Goal: Task Accomplishment & Management: Use online tool/utility

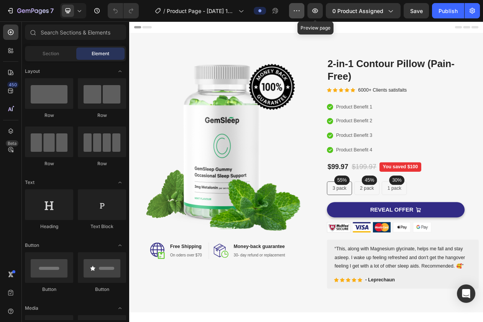
click at [292, 9] on button "button" at bounding box center [296, 10] width 15 height 15
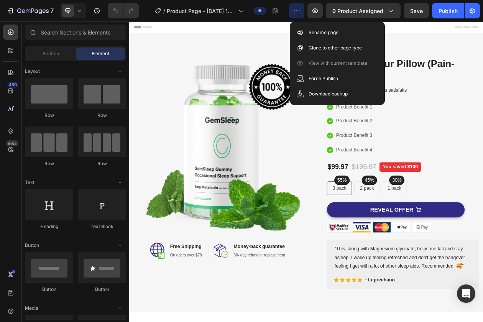
click at [292, 9] on button "button" at bounding box center [296, 10] width 15 height 15
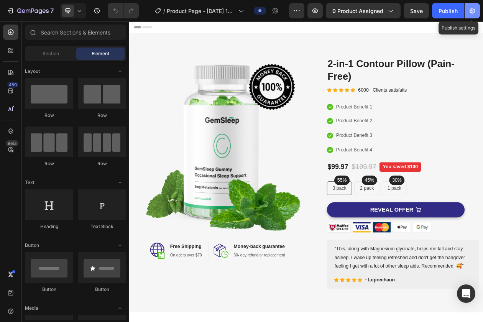
click at [476, 9] on icon "button" at bounding box center [472, 11] width 8 height 8
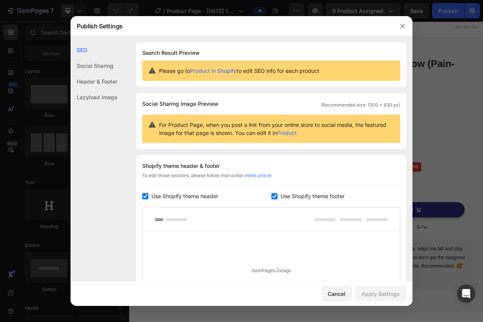
drag, startPoint x: 443, startPoint y: 86, endPoint x: 407, endPoint y: 84, distance: 36.1
click at [443, 86] on div at bounding box center [241, 161] width 483 height 322
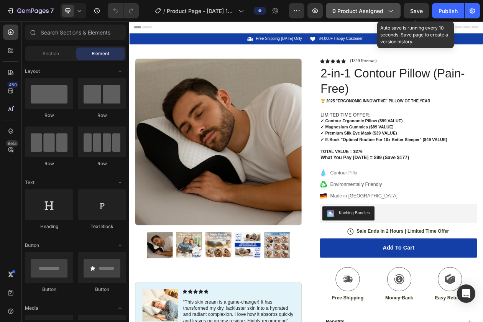
click at [388, 14] on icon "button" at bounding box center [390, 11] width 8 height 8
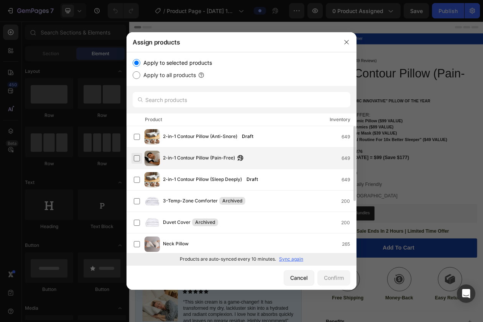
click at [135, 158] on label at bounding box center [137, 158] width 6 height 6
click at [332, 278] on div "Confirm" at bounding box center [334, 278] width 20 height 8
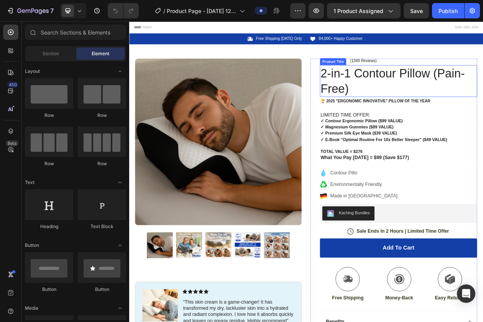
click at [407, 96] on h1 "2-in-1 Contour Pillow (Pain-Free)" at bounding box center [479, 98] width 204 height 41
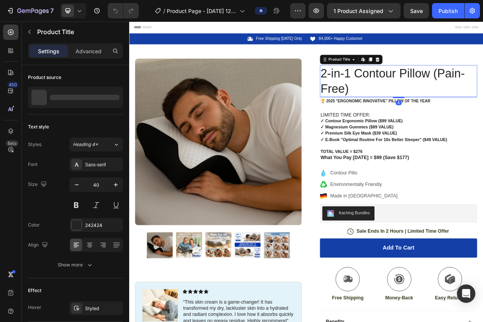
click at [407, 96] on h1 "2-in-1 Contour Pillow (Pain-Free)" at bounding box center [479, 98] width 204 height 41
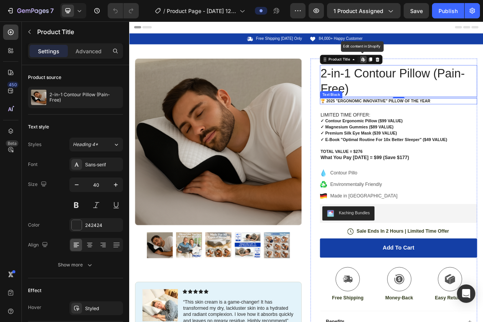
click at [412, 127] on p "🏆 2025 "Ergonomic Innovative" pillow of the year" at bounding box center [479, 125] width 203 height 7
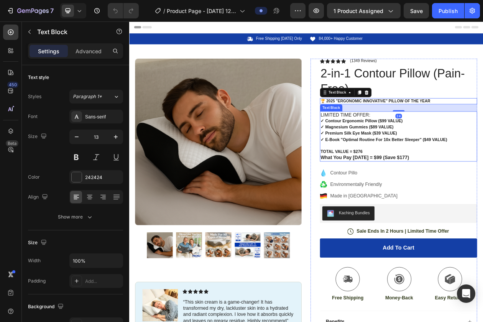
click at [412, 147] on p "✓ Contour Ergonomic Pillow ($99 VALUE)" at bounding box center [479, 151] width 203 height 8
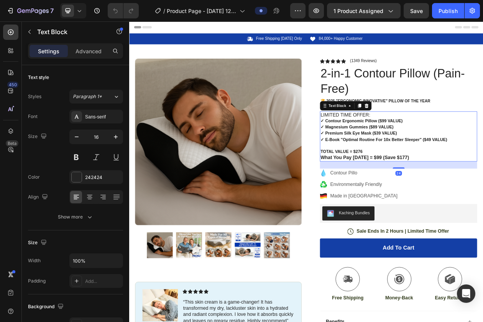
click at [412, 147] on p "✓ Contour Ergonomic Pillow ($99 VALUE)" at bounding box center [479, 151] width 203 height 8
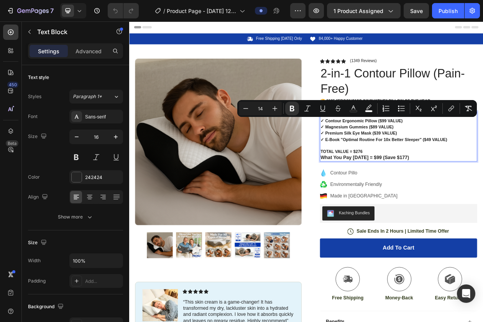
click at [398, 157] on strong "✓ Magnesium Gummies ($89 VALUE)" at bounding box center [425, 159] width 95 height 6
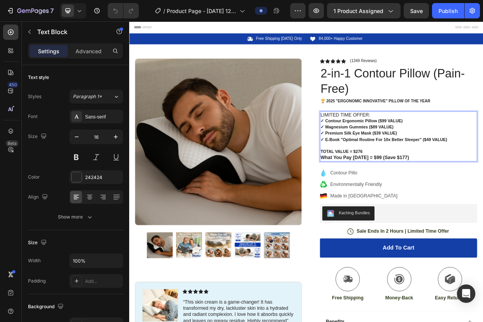
click at [391, 141] on p "LIMITED TIME OFFER:" at bounding box center [479, 143] width 203 height 8
click at [421, 143] on p "LIMITED TIME OFFER:" at bounding box center [479, 143] width 203 height 8
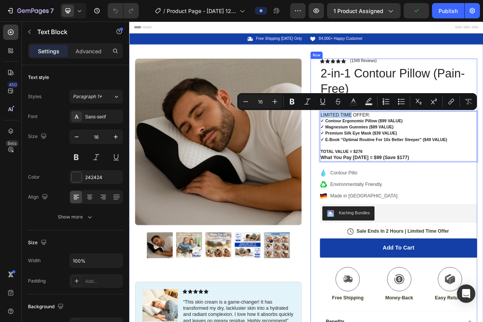
drag, startPoint x: 419, startPoint y: 143, endPoint x: 366, endPoint y: 143, distance: 52.9
click at [366, 143] on div "Icon Icon Icon Icon Icon Icon List (1349 Reviews) Text Block Row 2-in-1 Contour…" at bounding box center [473, 282] width 217 height 425
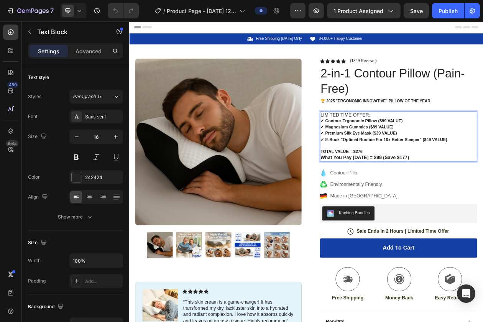
click at [443, 146] on p "LIMITED TIME OFFER:" at bounding box center [479, 143] width 203 height 8
click at [439, 145] on p "LIMITED TIME OFFER:" at bounding box center [479, 143] width 203 height 8
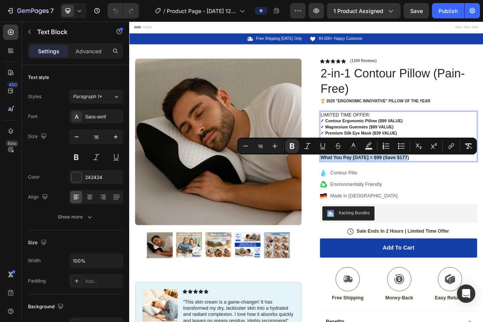
drag, startPoint x: 494, startPoint y: 198, endPoint x: 378, endPoint y: 203, distance: 116.6
click at [378, 203] on p "✓ E-Book "Optimal Routine For 10x Better Sleeper" ($49 VALUE) TOTAL VALUE = $27…" at bounding box center [479, 187] width 203 height 32
click at [353, 143] on icon "Editor contextual toolbar" at bounding box center [354, 146] width 8 height 8
type input "242424"
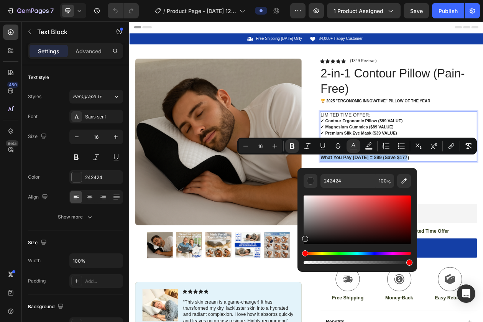
click at [370, 251] on div "Editor contextual toolbar" at bounding box center [357, 230] width 107 height 72
click at [376, 250] on div "Editor contextual toolbar" at bounding box center [357, 230] width 107 height 72
click at [373, 252] on div "Hue" at bounding box center [357, 253] width 107 height 3
click at [375, 253] on div "Hue" at bounding box center [357, 253] width 107 height 3
drag, startPoint x: 373, startPoint y: 252, endPoint x: 379, endPoint y: 252, distance: 5.4
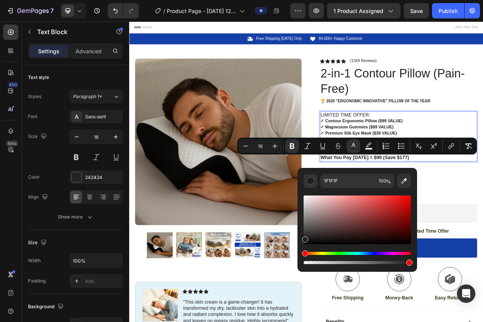
click at [379, 252] on div "Hue" at bounding box center [357, 253] width 107 height 3
drag, startPoint x: 306, startPoint y: 239, endPoint x: 377, endPoint y: 207, distance: 77.7
click at [378, 207] on div "Editor contextual toolbar" at bounding box center [379, 210] width 6 height 6
click at [351, 255] on div "Editor contextual toolbar" at bounding box center [357, 258] width 107 height 12
click at [367, 254] on div "Hue" at bounding box center [357, 253] width 107 height 3
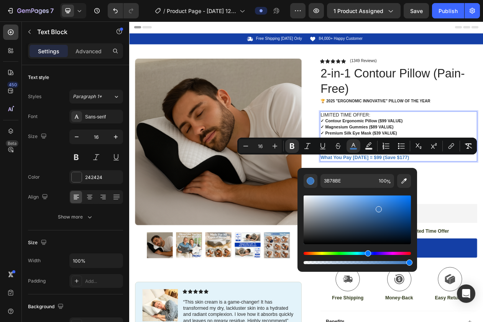
click at [376, 254] on div "Hue" at bounding box center [357, 253] width 107 height 3
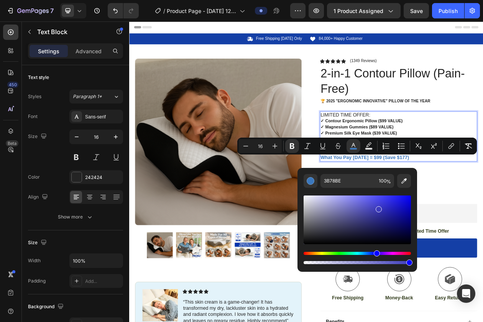
type input "3D3BBD"
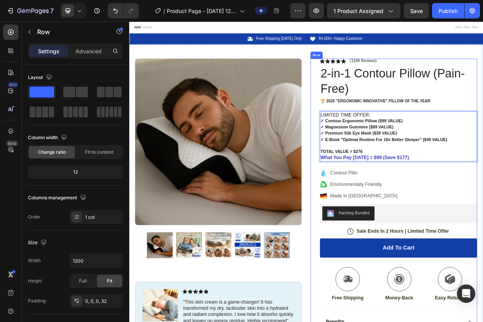
click at [483, 257] on div "Icon Icon Icon Icon Icon Icon List (1349 Reviews) Text Block Row 2-in-1 Contour…" at bounding box center [479, 282] width 204 height 425
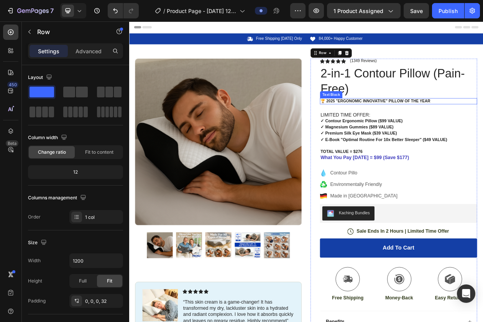
click at [417, 151] on strong "✓ Contour Ergonomic Pillow ($99 VALUE)" at bounding box center [431, 151] width 107 height 6
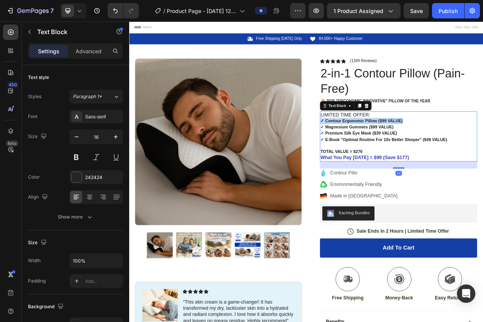
click at [417, 151] on strong "✓ Contour Ergonomic Pillow ($99 VALUE)" at bounding box center [431, 151] width 107 height 6
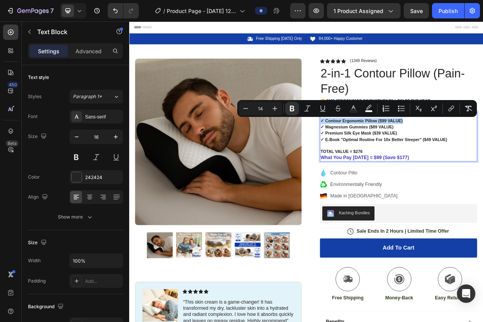
click at [433, 153] on strong "✓ Contour Ergonomic Pillow ($99 VALUE)" at bounding box center [431, 151] width 107 height 6
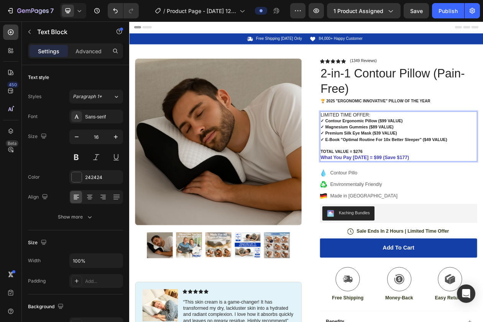
click at [413, 143] on p "LIMITED TIME OFFER:" at bounding box center [479, 143] width 203 height 8
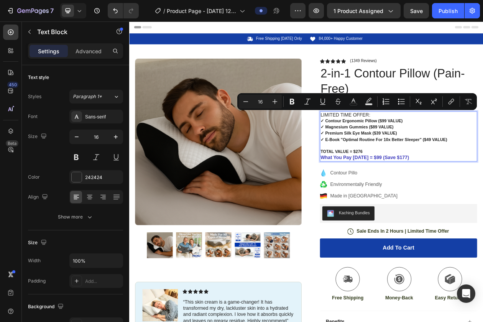
click at [378, 144] on p "LIMITED TIME OFFER:" at bounding box center [479, 143] width 203 height 8
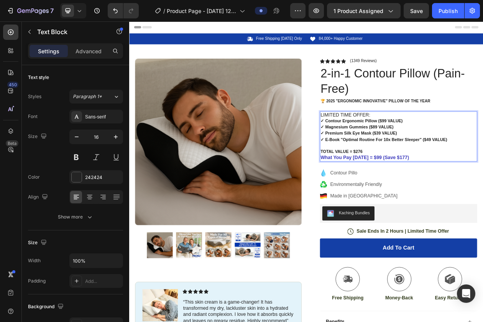
click at [442, 143] on p "LIMITED TIME OFFER:" at bounding box center [479, 143] width 203 height 8
click at [441, 143] on p "LIMITED TIME OFFER:" at bounding box center [479, 143] width 203 height 8
click at [465, 166] on strong "✓ Premium Silk Eye Mask ($39 VALUE)" at bounding box center [427, 167] width 99 height 6
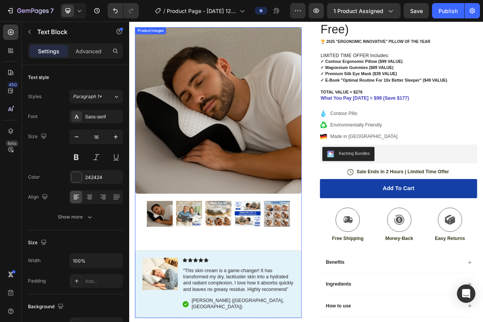
scroll to position [64, 0]
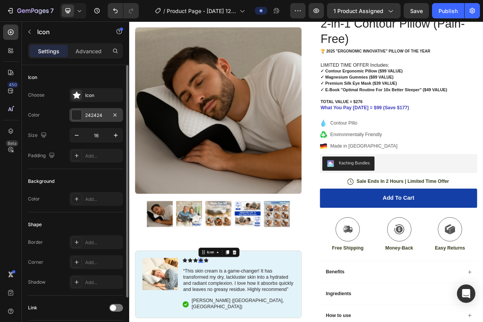
click at [82, 110] on div "242424" at bounding box center [96, 115] width 54 height 14
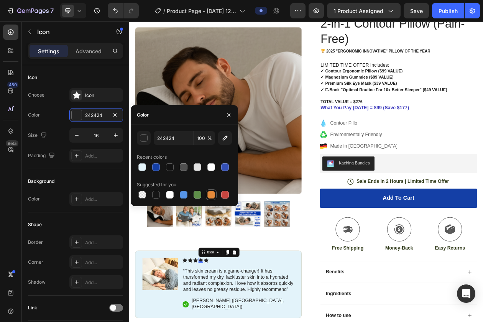
click at [212, 193] on div at bounding box center [211, 195] width 8 height 8
click at [140, 138] on div "button" at bounding box center [144, 139] width 8 height 8
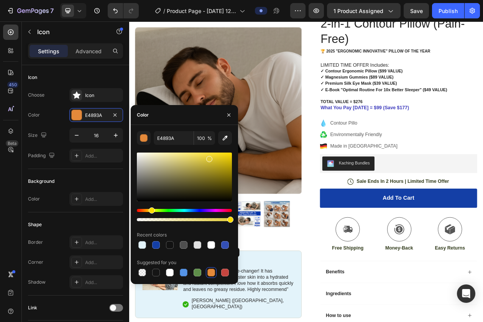
click at [151, 210] on div "Hue" at bounding box center [184, 210] width 95 height 3
type input "E3CD39"
click at [164, 139] on input "E3CD39" at bounding box center [174, 138] width 40 height 14
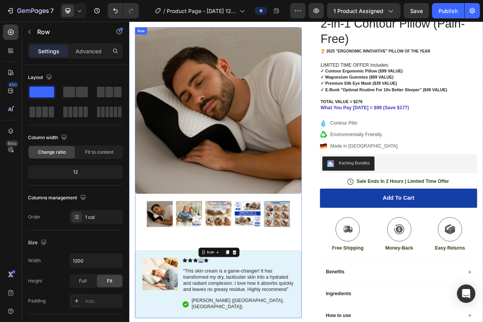
click at [310, 300] on div "Product Images Image Icon Icon Icon Icon 0 Icon Icon List “This skin cream is a…" at bounding box center [245, 218] width 217 height 378
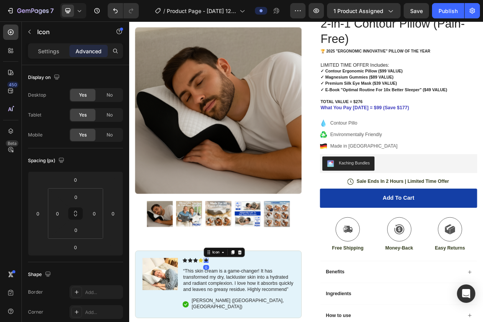
click at [230, 322] on icon at bounding box center [233, 321] width 6 height 6
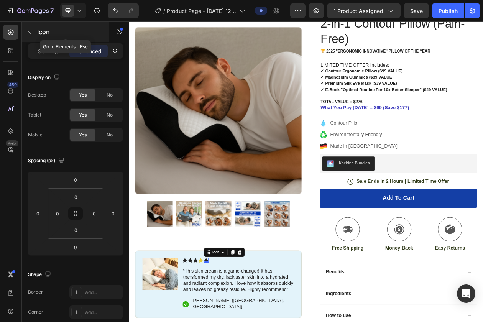
click at [28, 29] on icon "button" at bounding box center [29, 32] width 6 height 6
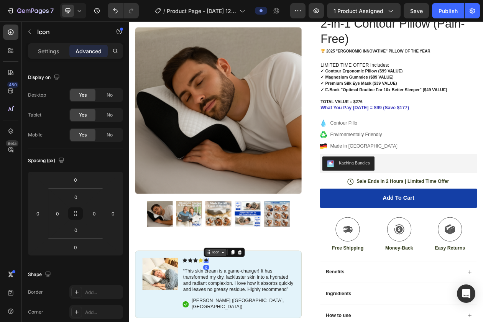
click at [250, 322] on icon at bounding box center [251, 321] width 6 height 6
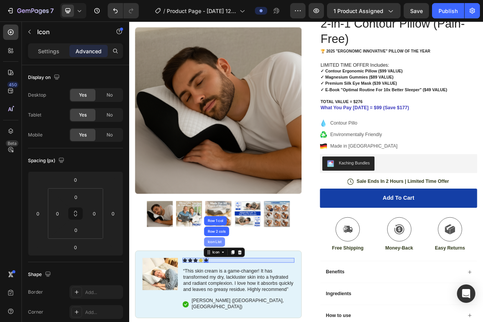
click at [243, 307] on div "Icon List" at bounding box center [240, 308] width 21 height 5
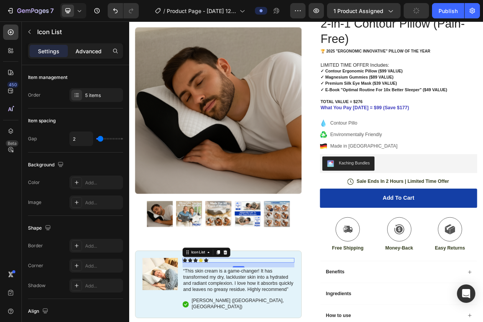
click at [88, 52] on p "Advanced" at bounding box center [89, 51] width 26 height 8
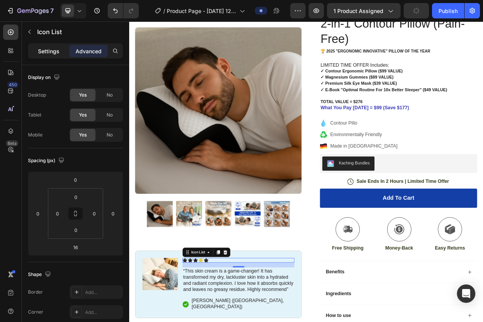
click at [58, 53] on p "Settings" at bounding box center [48, 51] width 21 height 8
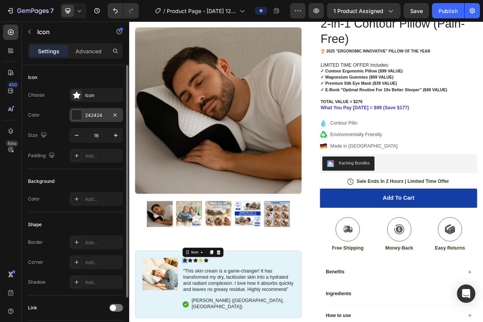
click at [74, 112] on div at bounding box center [77, 115] width 10 height 10
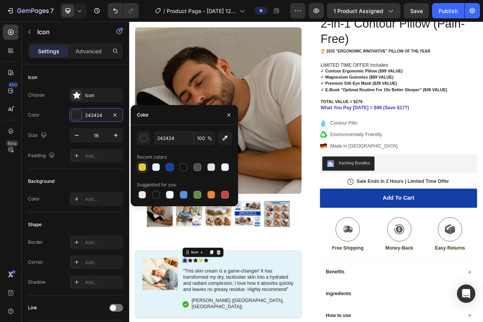
click at [141, 164] on div at bounding box center [142, 167] width 8 height 8
type input "E3CD39"
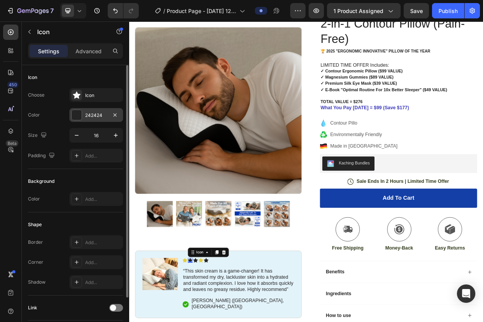
click at [77, 119] on div at bounding box center [77, 115] width 10 height 10
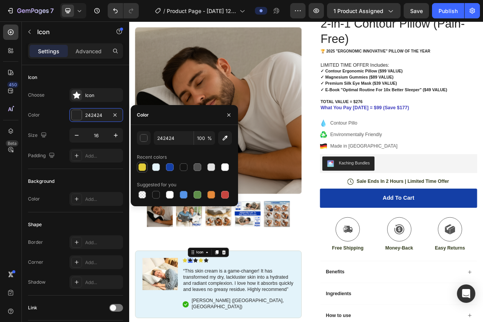
click at [144, 167] on div at bounding box center [142, 167] width 8 height 8
type input "E3CD39"
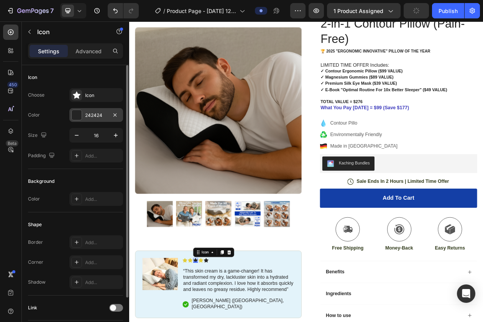
click at [76, 115] on div at bounding box center [77, 115] width 10 height 10
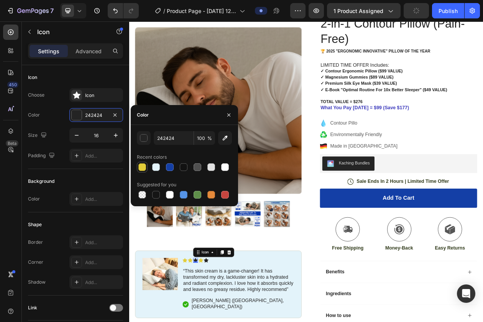
click at [143, 167] on div at bounding box center [142, 167] width 8 height 8
type input "E3CD39"
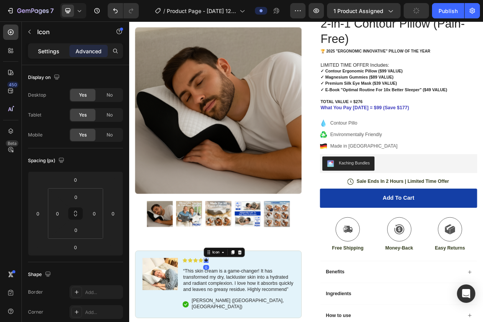
click at [41, 50] on p "Settings" at bounding box center [48, 51] width 21 height 8
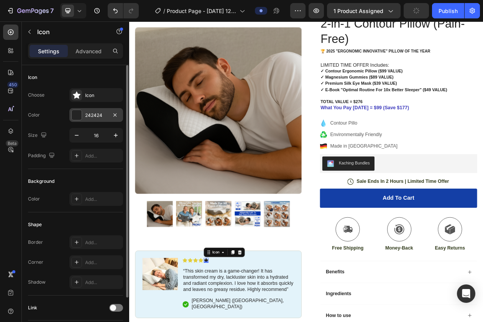
click at [74, 116] on div at bounding box center [77, 115] width 10 height 10
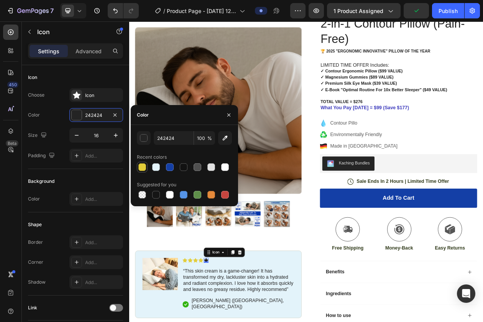
click at [140, 166] on div at bounding box center [142, 167] width 8 height 8
type input "E3CD39"
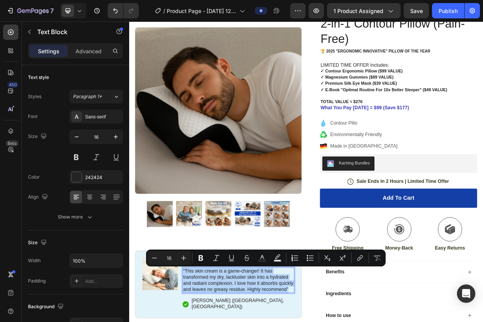
type input "14"
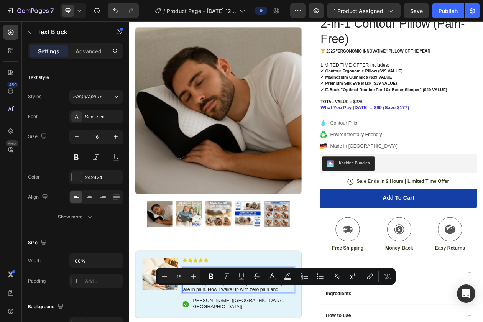
drag, startPoint x: 324, startPoint y: 368, endPoint x: 243, endPoint y: 367, distance: 80.9
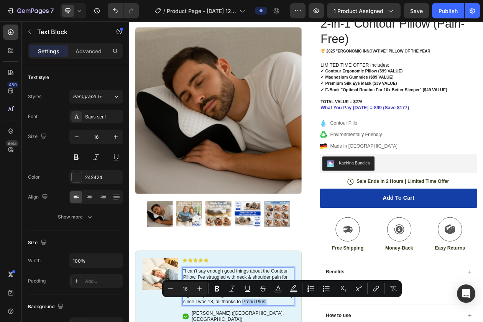
drag, startPoint x: 310, startPoint y: 387, endPoint x: 275, endPoint y: 388, distance: 34.5
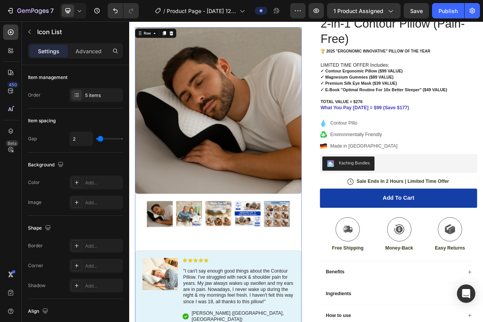
click at [310, 313] on div "Product Images Image Icon Icon Icon Icon Icon Icon List "I can't say enough goo…" at bounding box center [245, 226] width 217 height 394
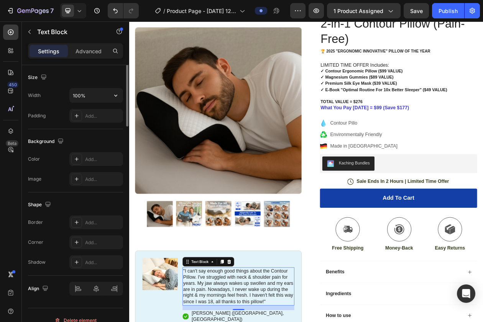
scroll to position [176, 0]
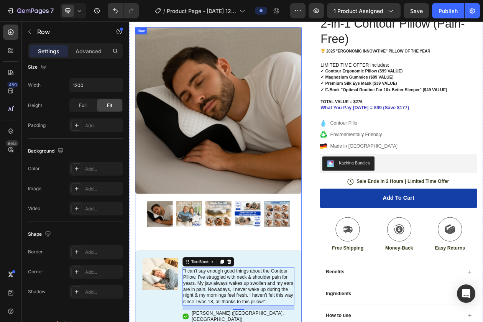
click at [253, 291] on div "Product Images Image Icon Icon Icon Icon Icon Icon List "I can't say enough goo…" at bounding box center [245, 226] width 217 height 394
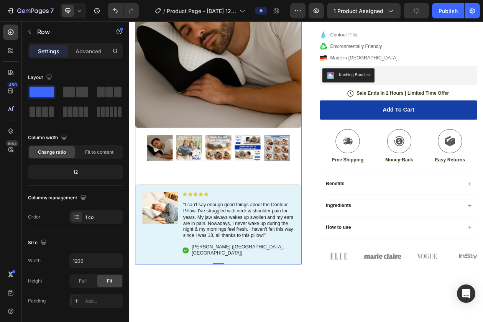
scroll to position [185, 0]
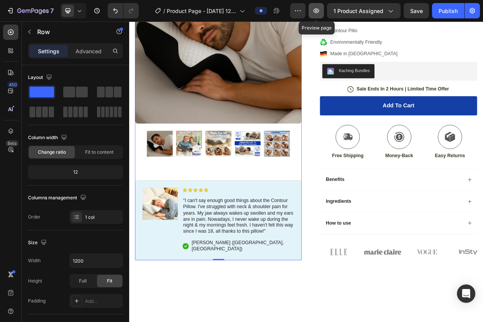
click at [313, 8] on button "button" at bounding box center [316, 10] width 15 height 15
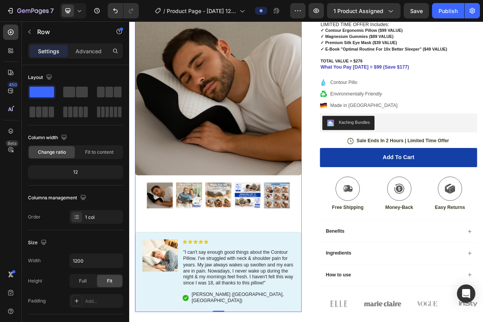
scroll to position [0, 0]
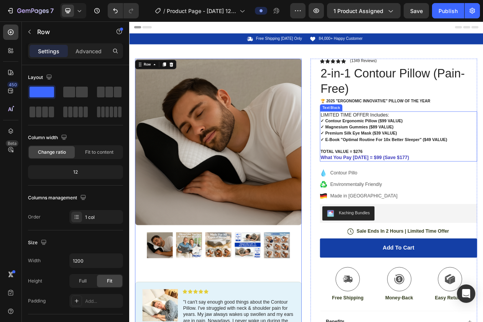
click at [422, 170] on strong "✓ Premium Silk Eye Mask ($39 VALUE)" at bounding box center [427, 167] width 99 height 6
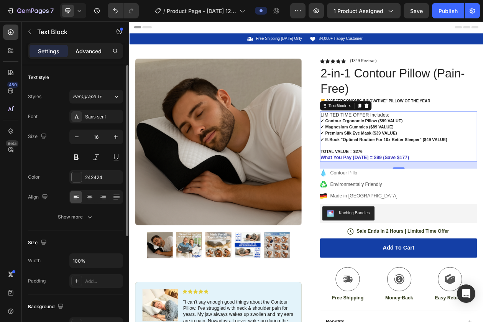
click at [85, 55] on div "Advanced" at bounding box center [88, 51] width 38 height 12
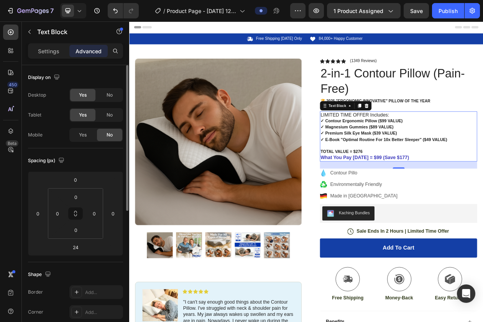
click at [86, 141] on div "Yes No" at bounding box center [96, 135] width 54 height 14
click at [86, 138] on span "Yes" at bounding box center [83, 134] width 8 height 7
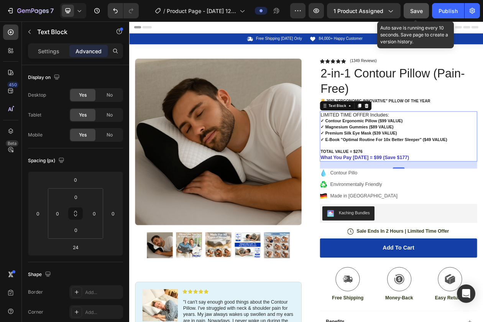
click at [414, 12] on span "Save" at bounding box center [416, 11] width 13 height 7
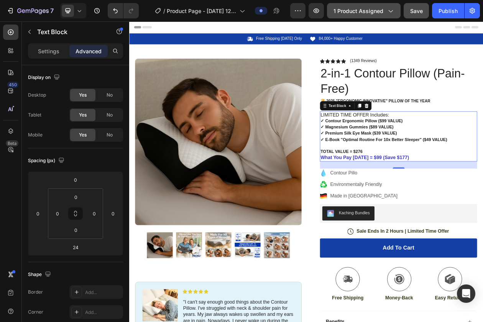
click at [392, 7] on icon "button" at bounding box center [390, 11] width 8 height 8
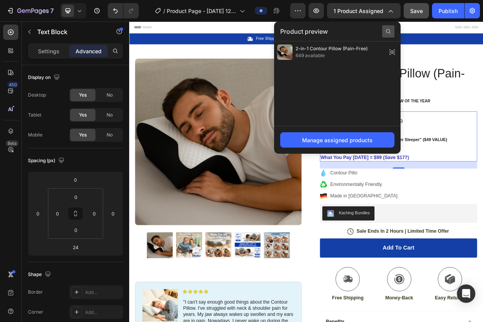
click at [387, 33] on icon at bounding box center [388, 31] width 6 height 6
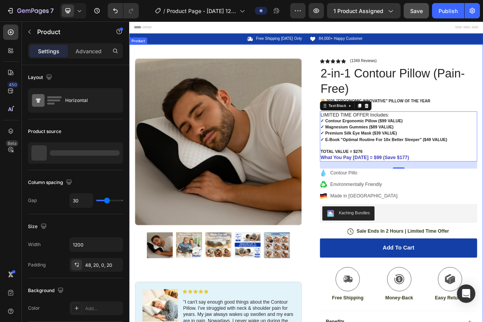
click at [483, 51] on div "Product Images Image Icon Icon Icon Icon Icon Icon List "I can't say enough goo…" at bounding box center [359, 283] width 460 height 465
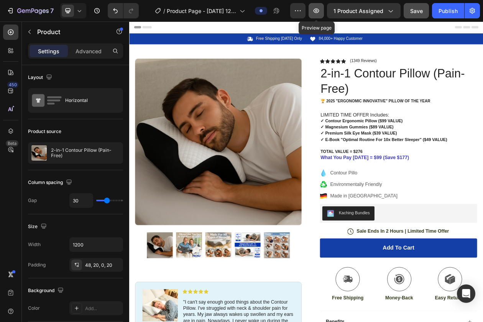
click at [317, 9] on icon "button" at bounding box center [316, 11] width 8 height 8
